Goal: Navigation & Orientation: Understand site structure

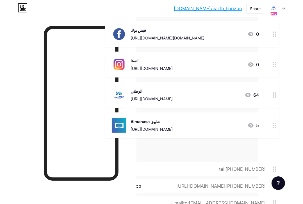
scroll to position [0, 47]
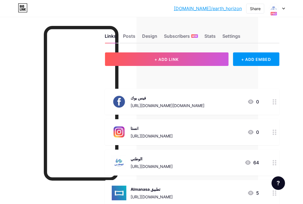
click at [23, 7] on icon at bounding box center [23, 6] width 1 height 3
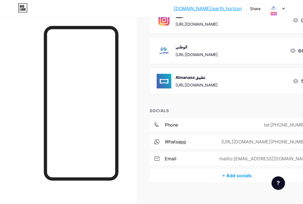
scroll to position [118, 0]
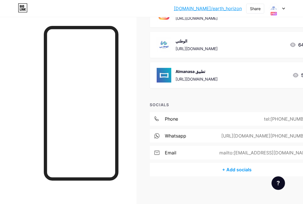
click at [273, 120] on div "tel:[PHONE_NUMBER]" at bounding box center [287, 118] width 62 height 7
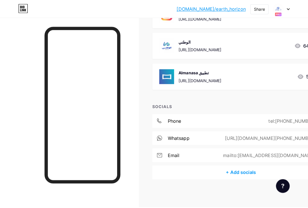
scroll to position [113, 0]
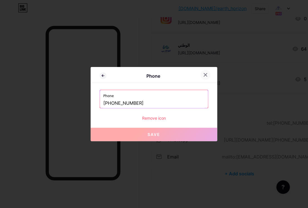
click at [205, 75] on icon at bounding box center [205, 75] width 5 height 5
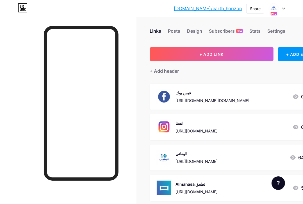
scroll to position [0, 0]
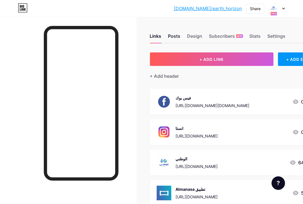
click at [176, 38] on div "Posts" at bounding box center [174, 38] width 12 height 10
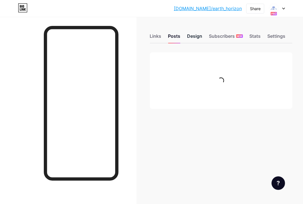
click at [190, 38] on div "Design" at bounding box center [195, 38] width 15 height 10
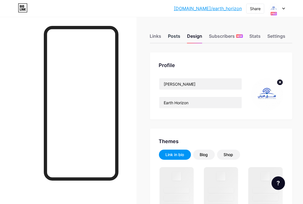
click at [177, 37] on div "Posts" at bounding box center [174, 38] width 12 height 10
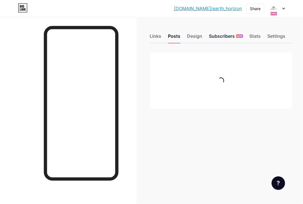
click at [219, 38] on div "Subscribers NEW" at bounding box center [227, 38] width 34 height 10
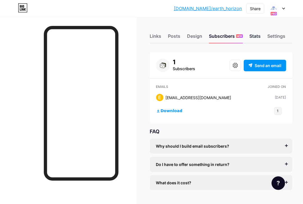
click at [259, 38] on div "Stats" at bounding box center [255, 38] width 11 height 10
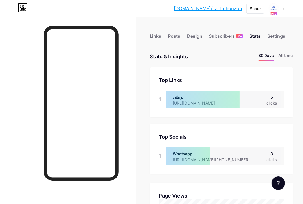
scroll to position [204, 303]
click at [284, 58] on li "All time" at bounding box center [286, 56] width 14 height 8
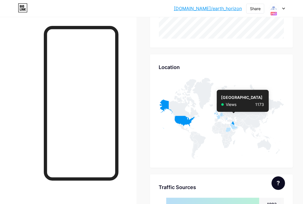
scroll to position [253, 0]
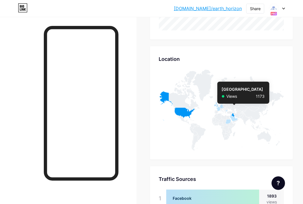
click at [235, 114] on icon at bounding box center [232, 114] width 3 height 3
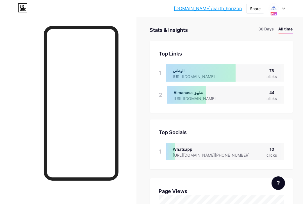
scroll to position [0, 0]
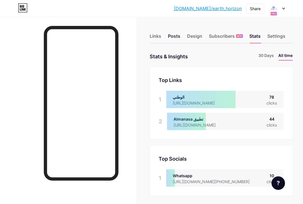
click at [172, 35] on div "Posts" at bounding box center [174, 38] width 12 height 10
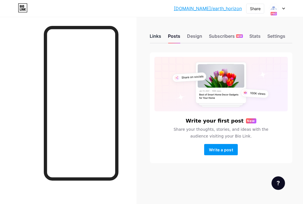
click at [162, 40] on div "Links" at bounding box center [156, 38] width 12 height 10
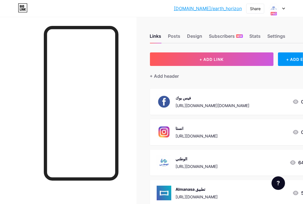
click at [278, 183] on icon at bounding box center [278, 183] width 3 height 5
click at [139, 86] on div "Links Posts Design Subscribers NEW Stats Settings + ADD LINK + ADD EMBED + Add …" at bounding box center [174, 169] width 348 height 305
